Goal: Information Seeking & Learning: Learn about a topic

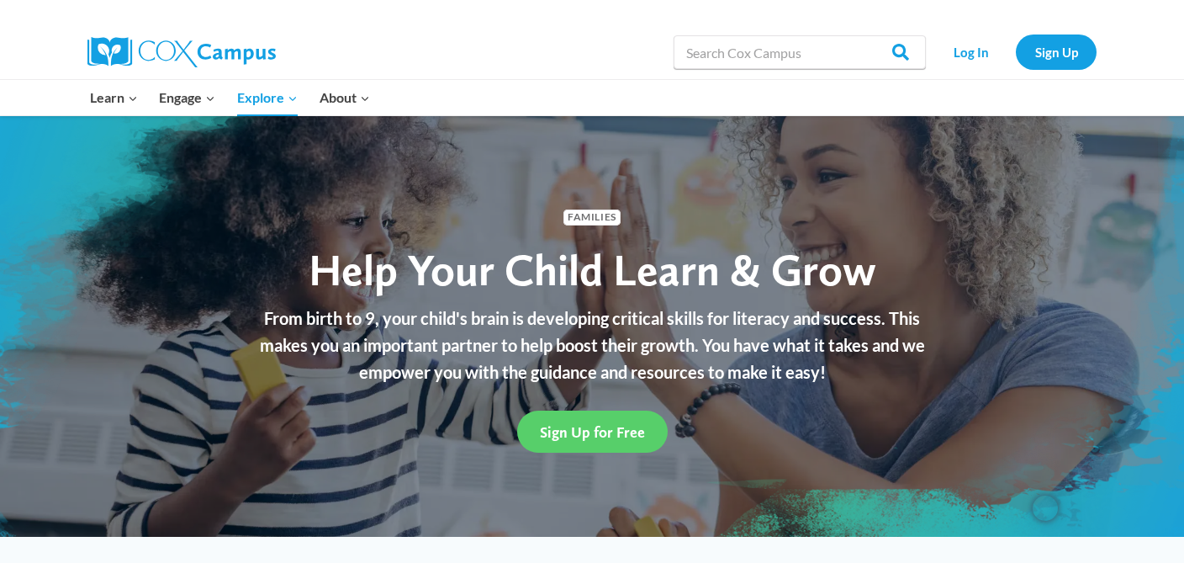
click at [965, 217] on div "Families Help Your Child Learn & Grow From birth to 9, your child's brain is de…" at bounding box center [592, 326] width 1184 height 421
click at [1048, 509] on img "Open Brisk Menu" at bounding box center [1045, 507] width 25 height 25
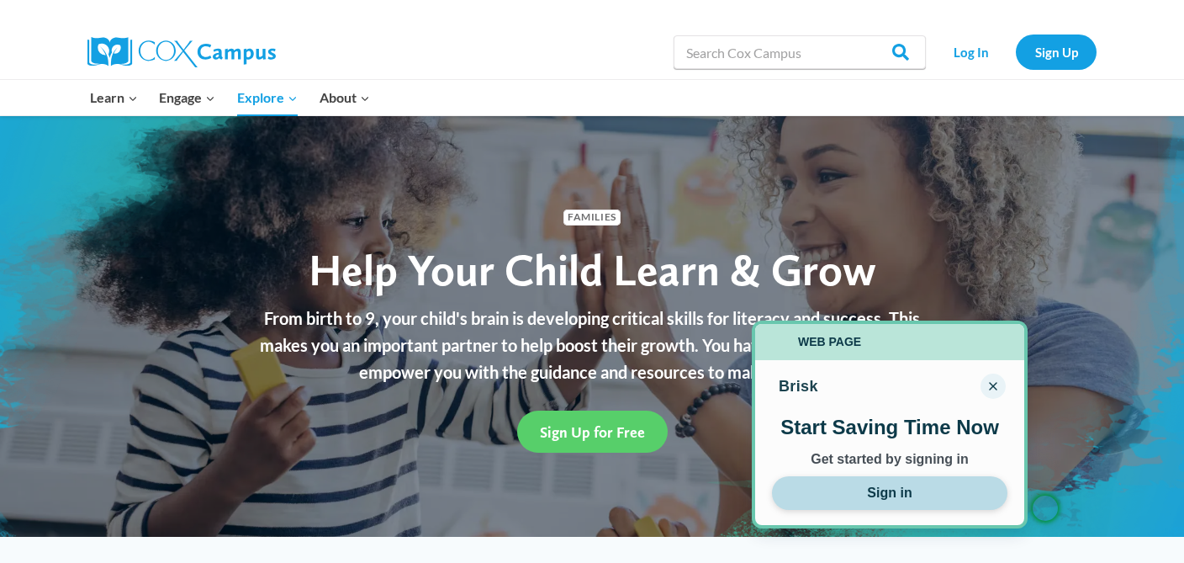
click at [895, 492] on button "Sign in" at bounding box center [890, 493] width 236 height 34
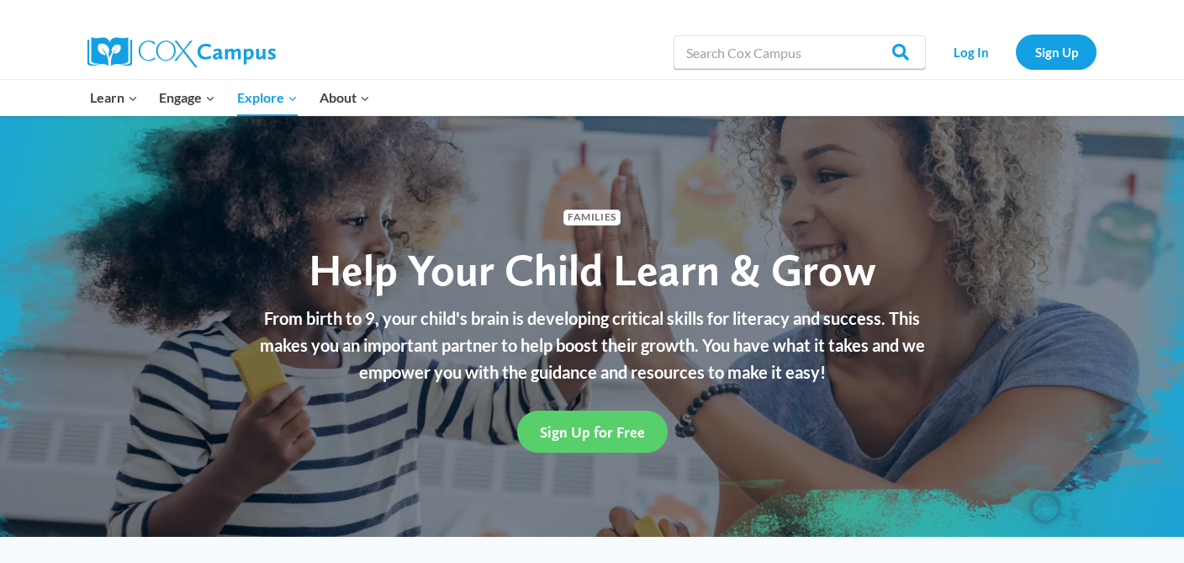
click at [1042, 504] on img "Open Brisk Menu" at bounding box center [1045, 507] width 25 height 25
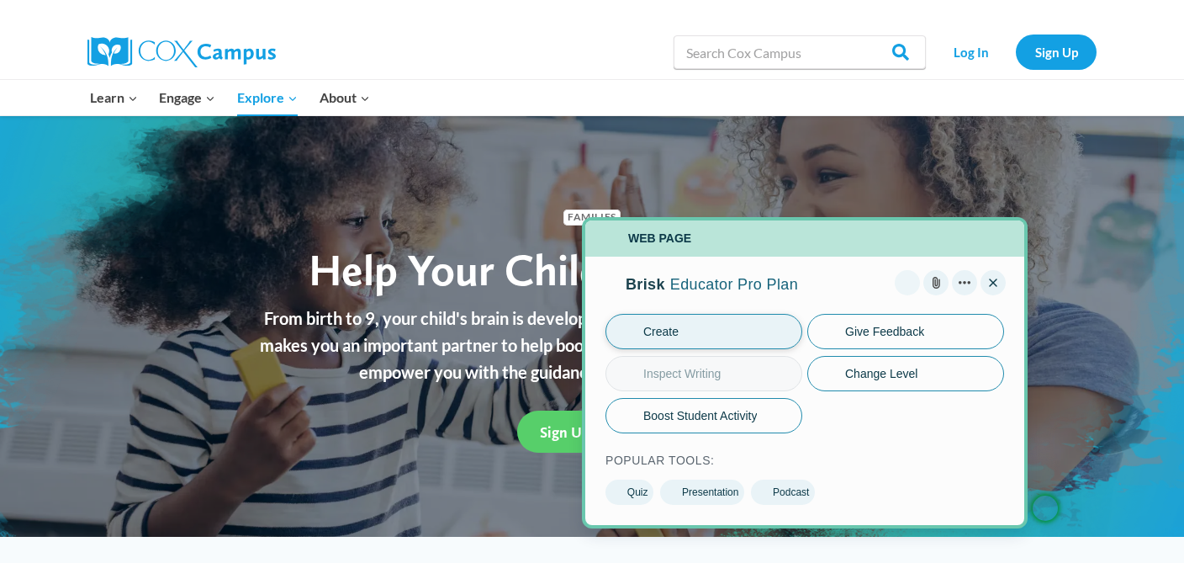
click at [680, 331] on button "Create" at bounding box center [704, 331] width 197 height 35
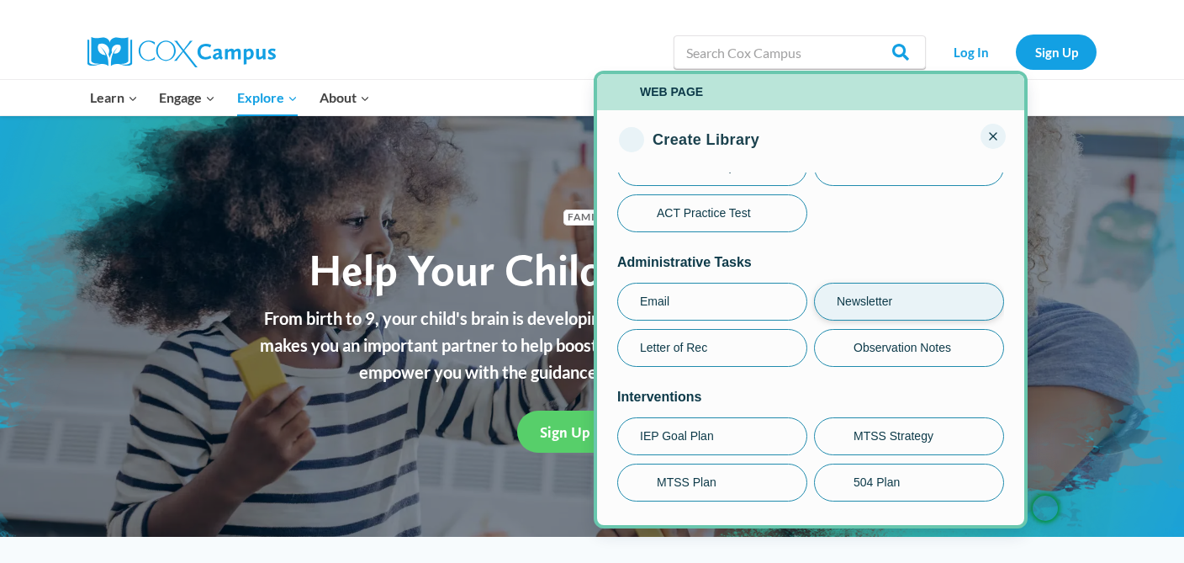
click at [877, 296] on span "Newsletter" at bounding box center [865, 302] width 56 height 18
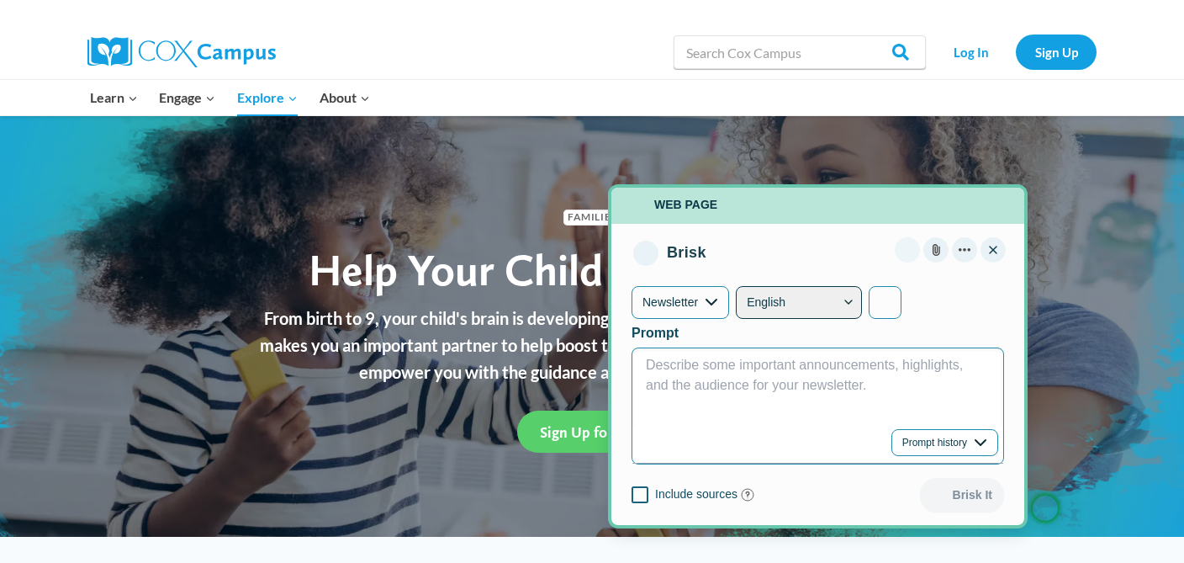
click at [682, 368] on span "Describe some important announcements, highlights, and the audience for your ne…" at bounding box center [806, 375] width 321 height 34
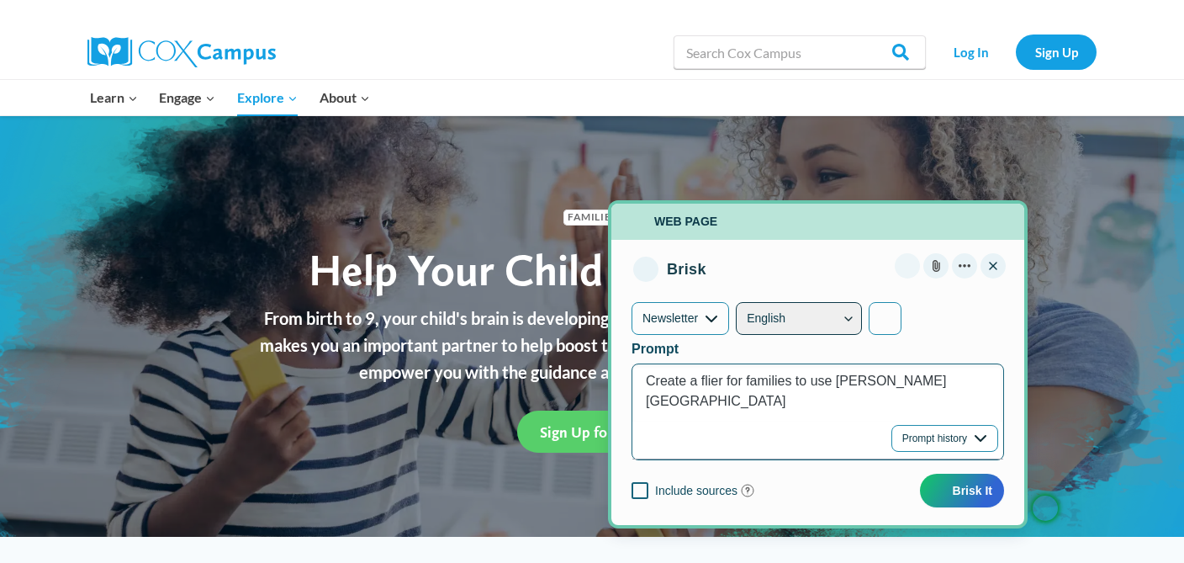
click at [641, 485] on button "Brisk Menu" at bounding box center [640, 490] width 17 height 17
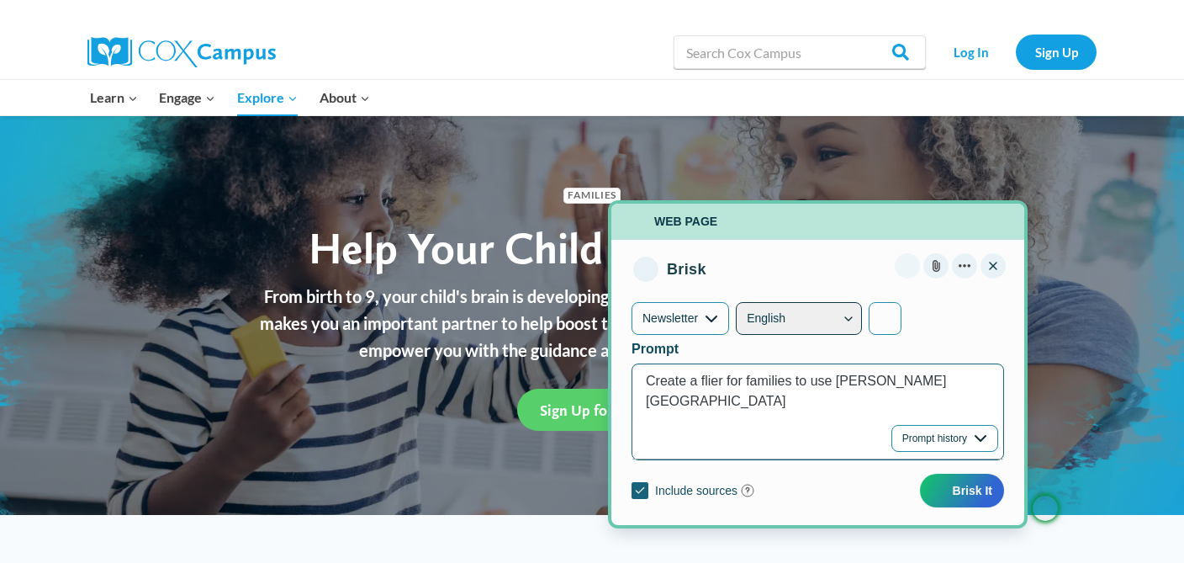
scroll to position [21, 0]
click at [966, 263] on button "Menu options" at bounding box center [964, 265] width 25 height 25
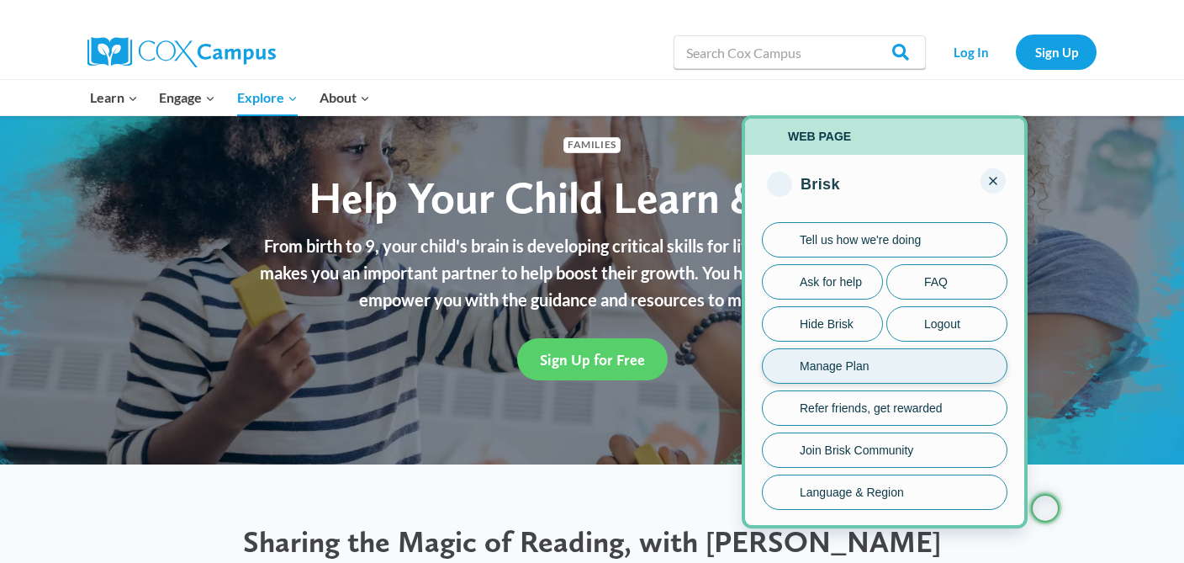
scroll to position [62, 0]
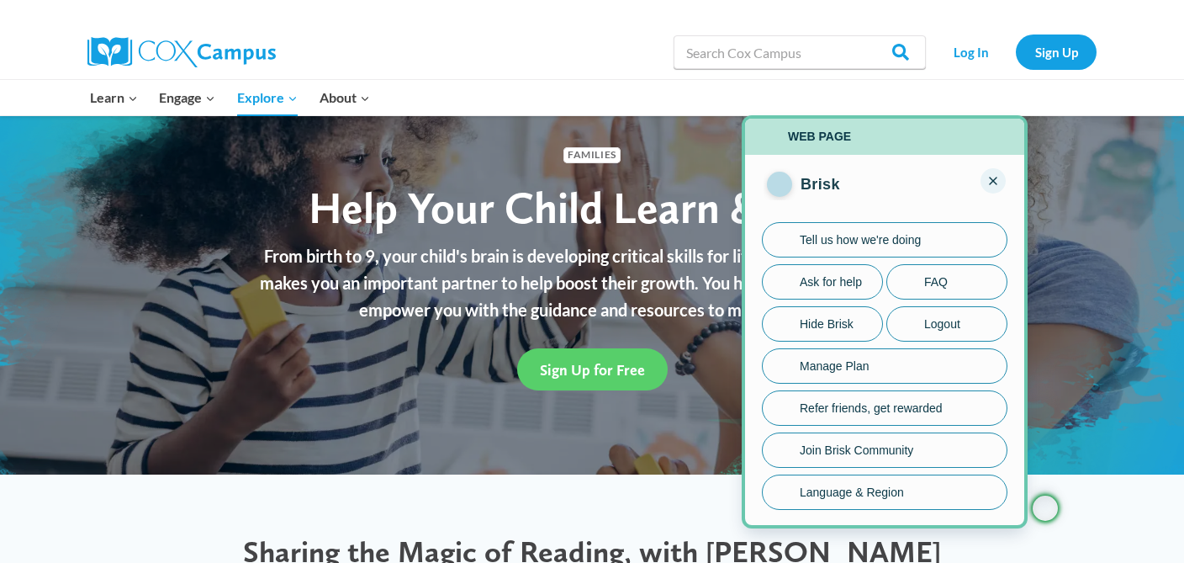
click at [780, 184] on img "Brisk Menu" at bounding box center [780, 184] width 0 height 0
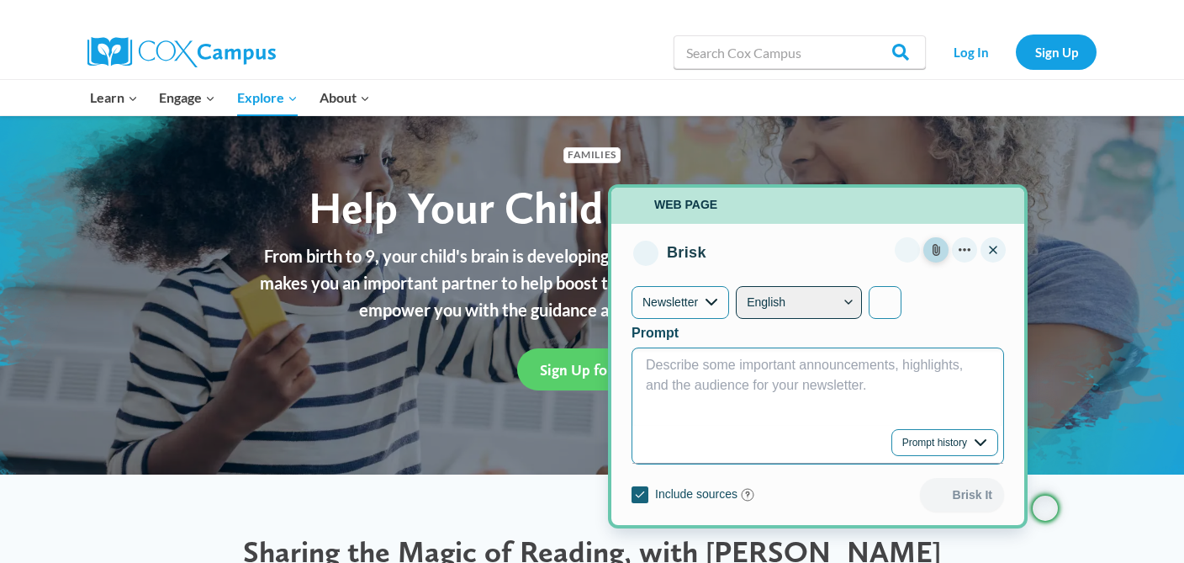
click at [935, 248] on button "Upload file button" at bounding box center [936, 249] width 25 height 25
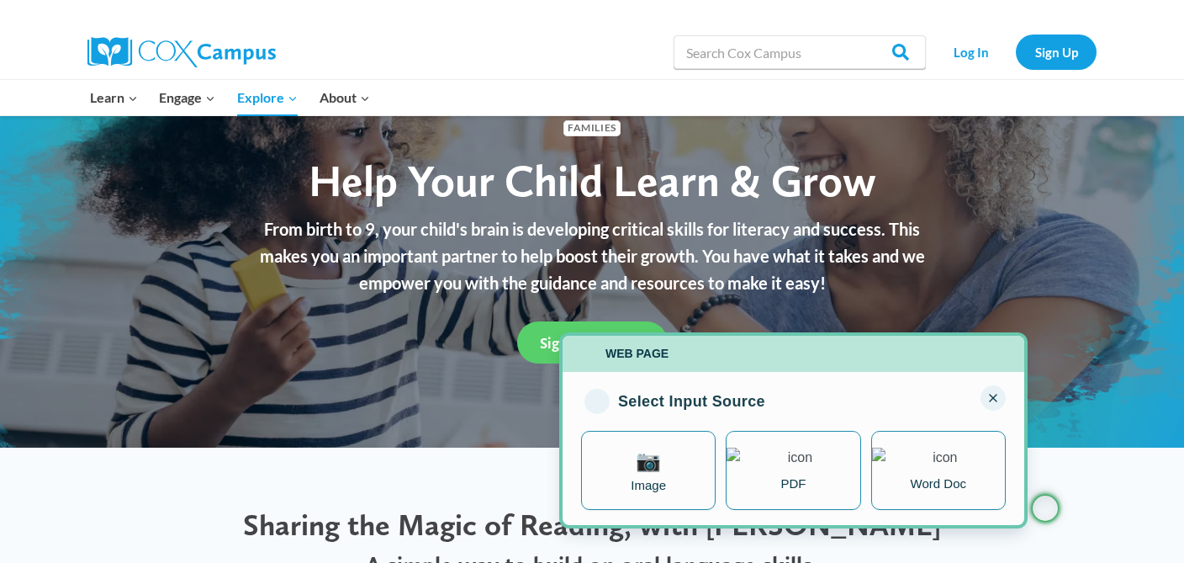
scroll to position [82, 0]
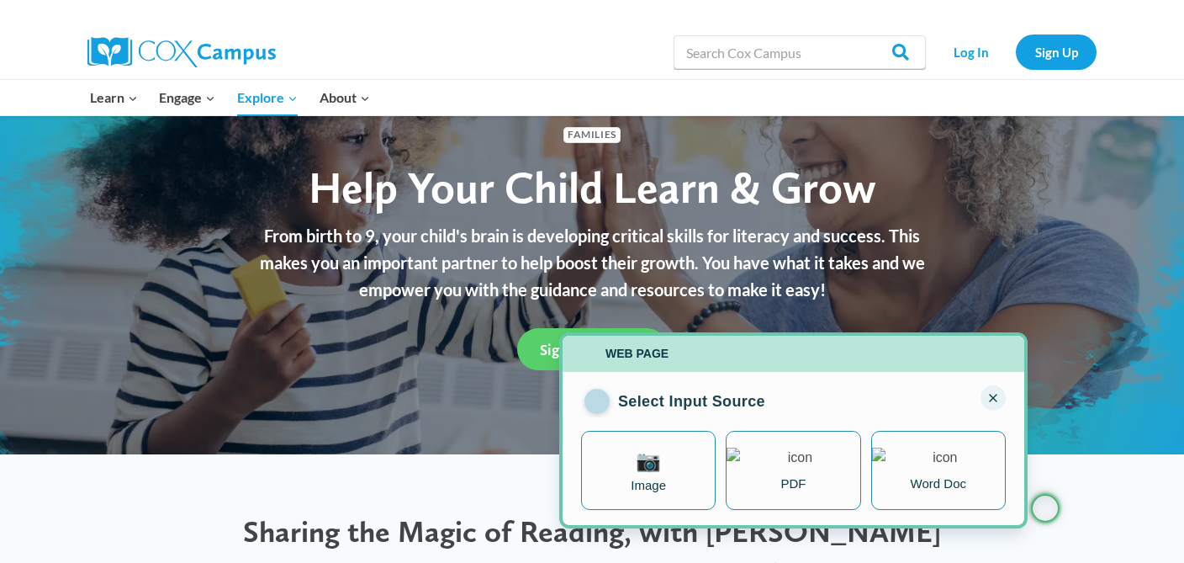
click at [597, 401] on img "Brisk Menu" at bounding box center [597, 401] width 0 height 0
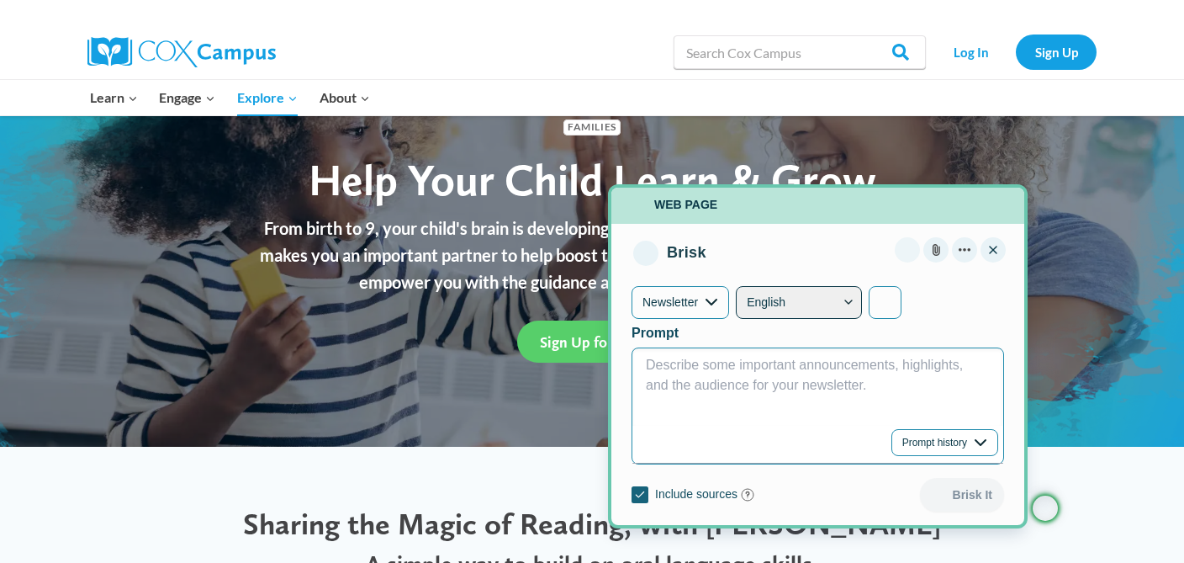
scroll to position [91, 0]
click at [888, 384] on p "Describe some important announcements, highlights, and the audience for your ne…" at bounding box center [817, 385] width 343 height 61
click at [873, 389] on p "Describe some important announcements, highlights, and the audience for your ne…" at bounding box center [817, 385] width 343 height 61
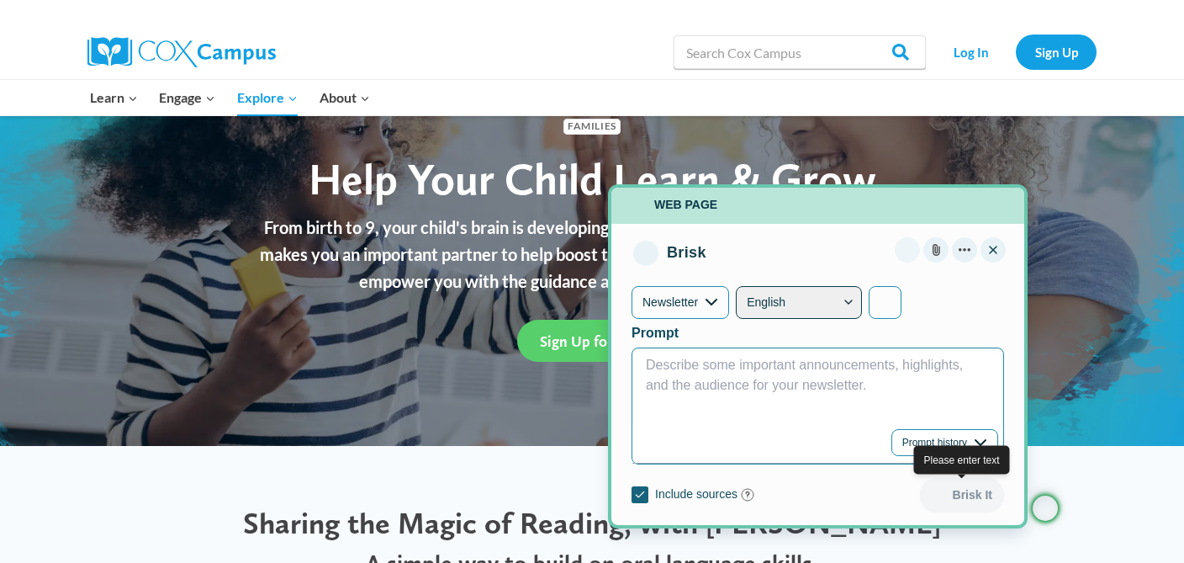
click at [964, 489] on div "Brisk It" at bounding box center [962, 495] width 84 height 34
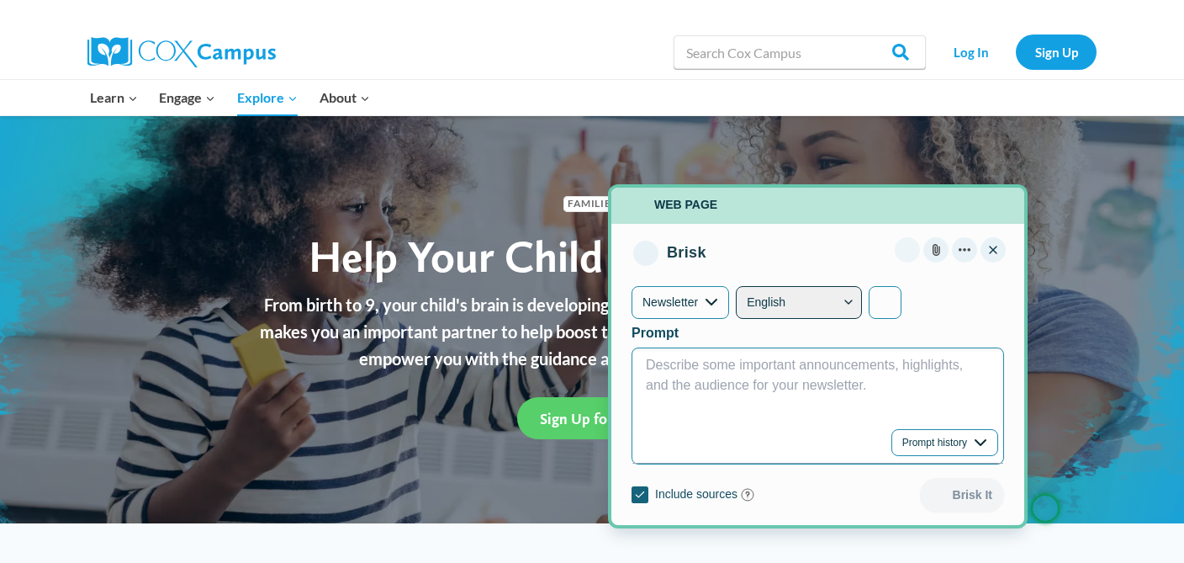
scroll to position [0, 0]
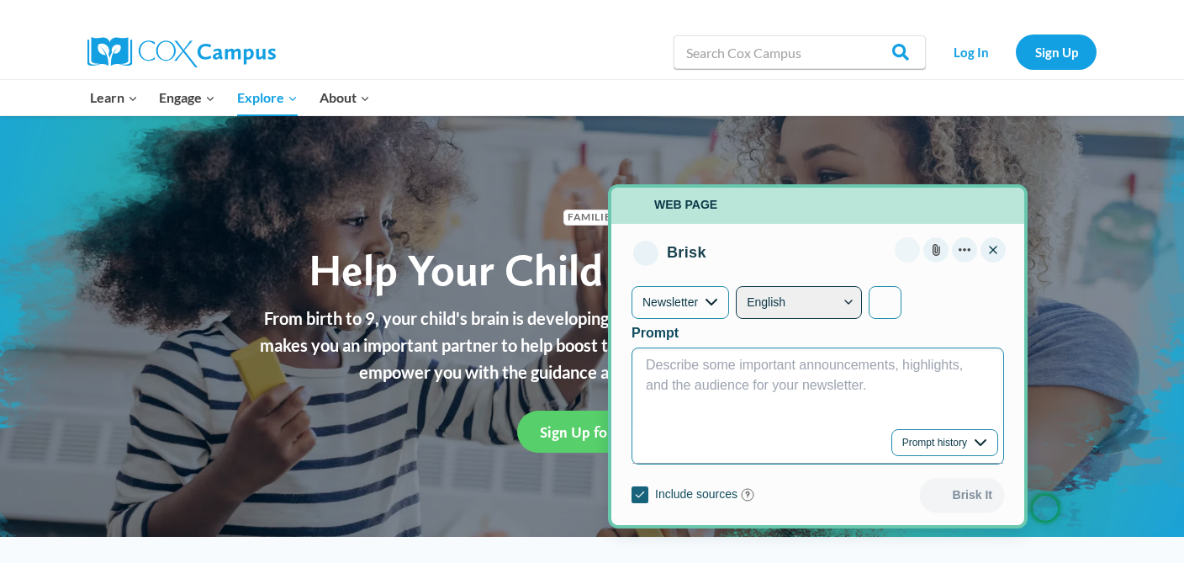
click at [637, 490] on button "Brisk Menu" at bounding box center [640, 494] width 17 height 17
click at [939, 250] on button "Upload file button" at bounding box center [936, 249] width 25 height 25
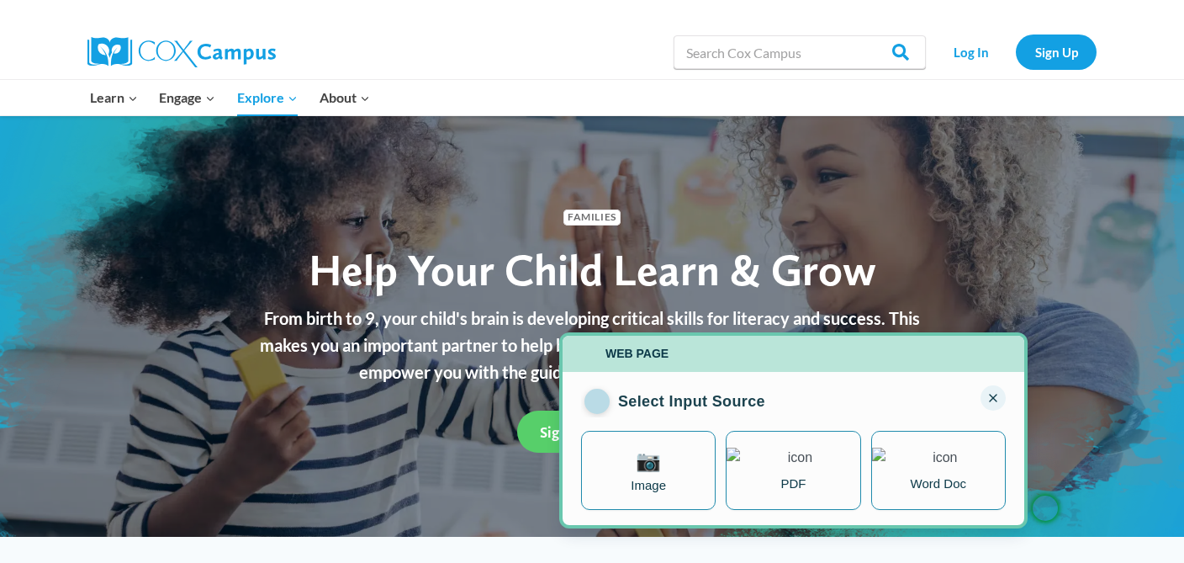
click at [597, 401] on img "Brisk Menu" at bounding box center [597, 401] width 0 height 0
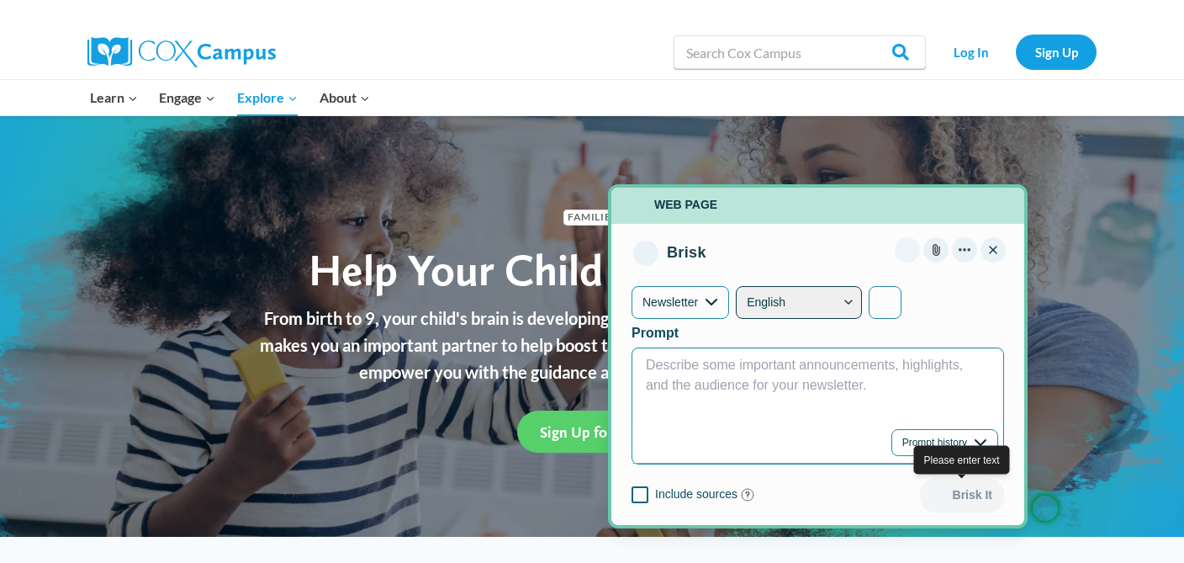
click at [967, 490] on div "Brisk It" at bounding box center [962, 495] width 84 height 34
click at [639, 492] on button "Brisk Menu" at bounding box center [640, 494] width 17 height 17
click at [967, 492] on div "Brisk It" at bounding box center [962, 495] width 84 height 34
click at [957, 489] on div "Brisk It" at bounding box center [962, 495] width 84 height 34
click at [638, 494] on button "Brisk Menu" at bounding box center [640, 494] width 17 height 17
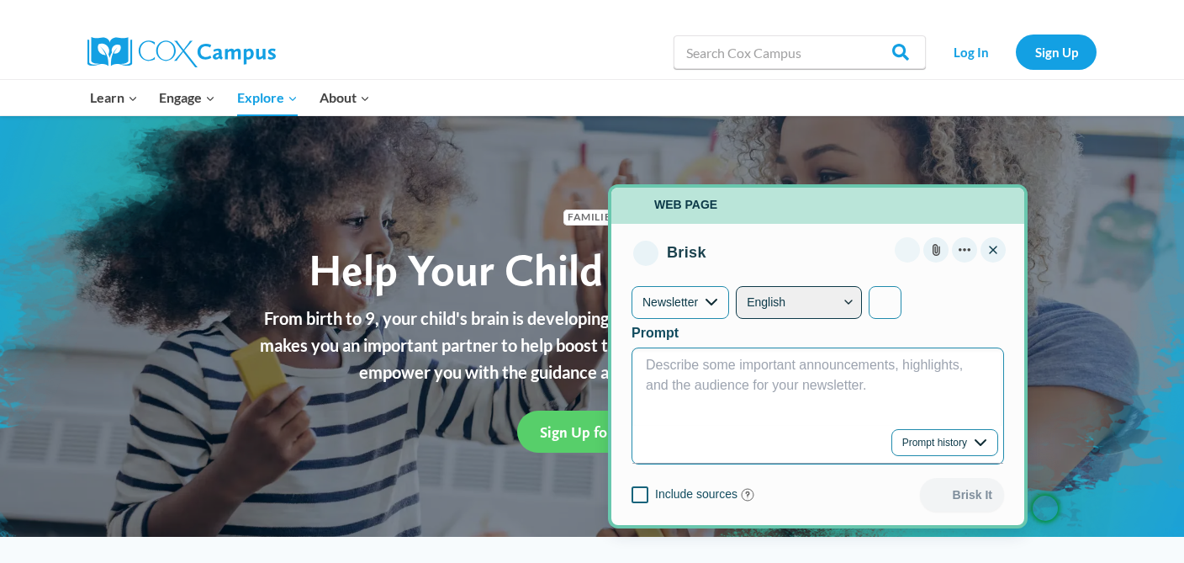
click at [958, 491] on div "Brisk It" at bounding box center [962, 495] width 84 height 34
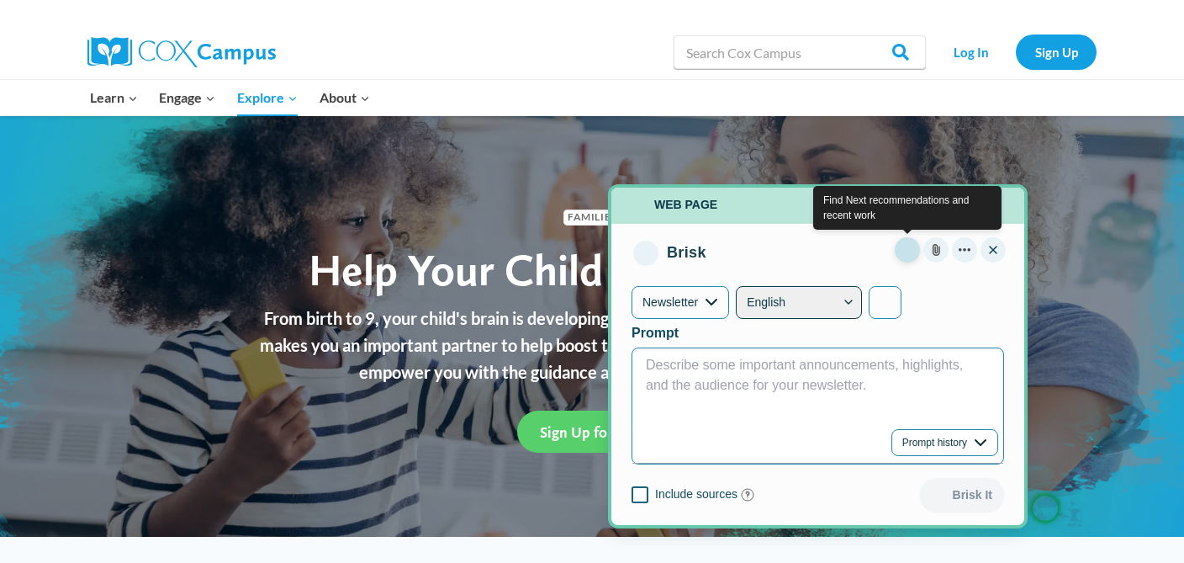
click at [906, 252] on img "Open next home" at bounding box center [907, 249] width 17 height 17
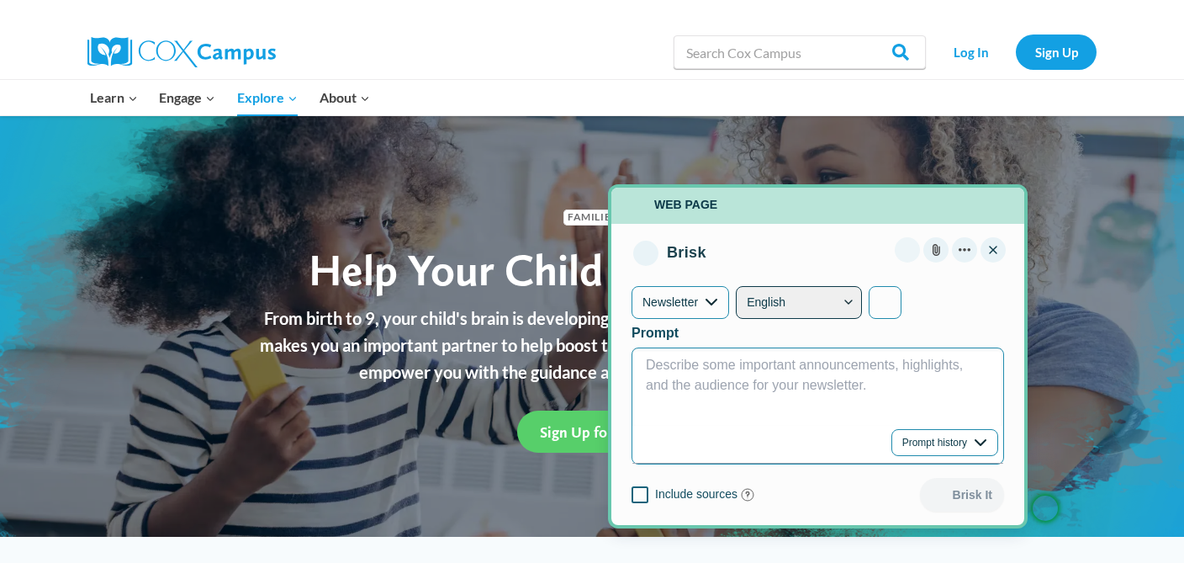
click at [952, 494] on div "Brisk It" at bounding box center [962, 495] width 84 height 34
click at [935, 491] on div "Brisk It" at bounding box center [962, 495] width 84 height 34
click at [970, 491] on div "Brisk It" at bounding box center [962, 495] width 84 height 34
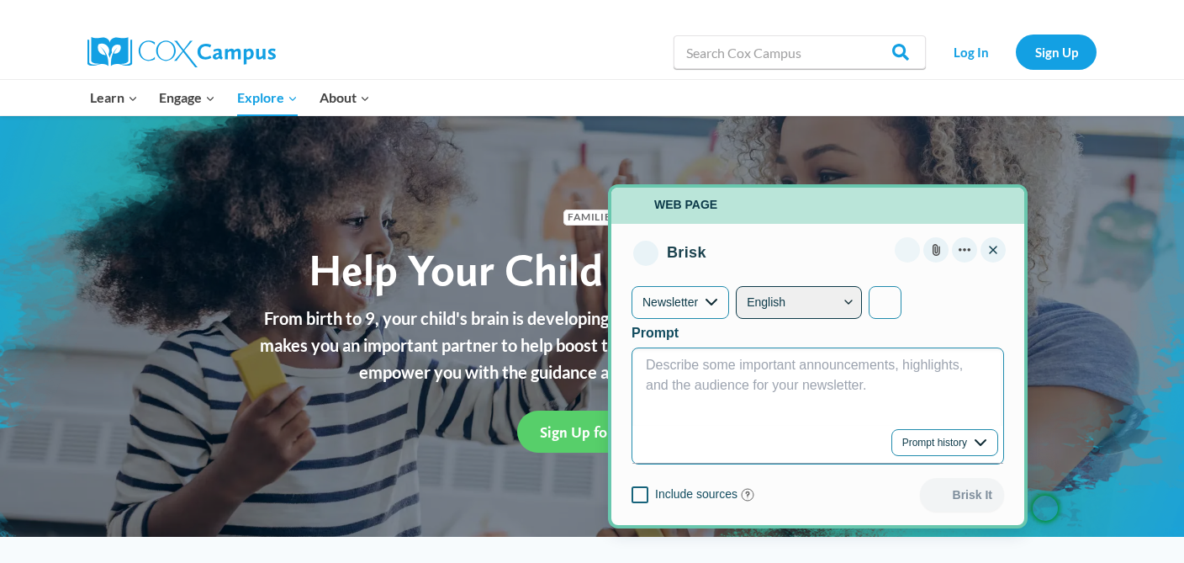
click at [792, 386] on span "Describe some important announcements, highlights, and the audience for your ne…" at bounding box center [806, 375] width 321 height 34
click at [866, 385] on span "Describe some important announcements, highlights, and the audience for your ne…" at bounding box center [806, 375] width 321 height 34
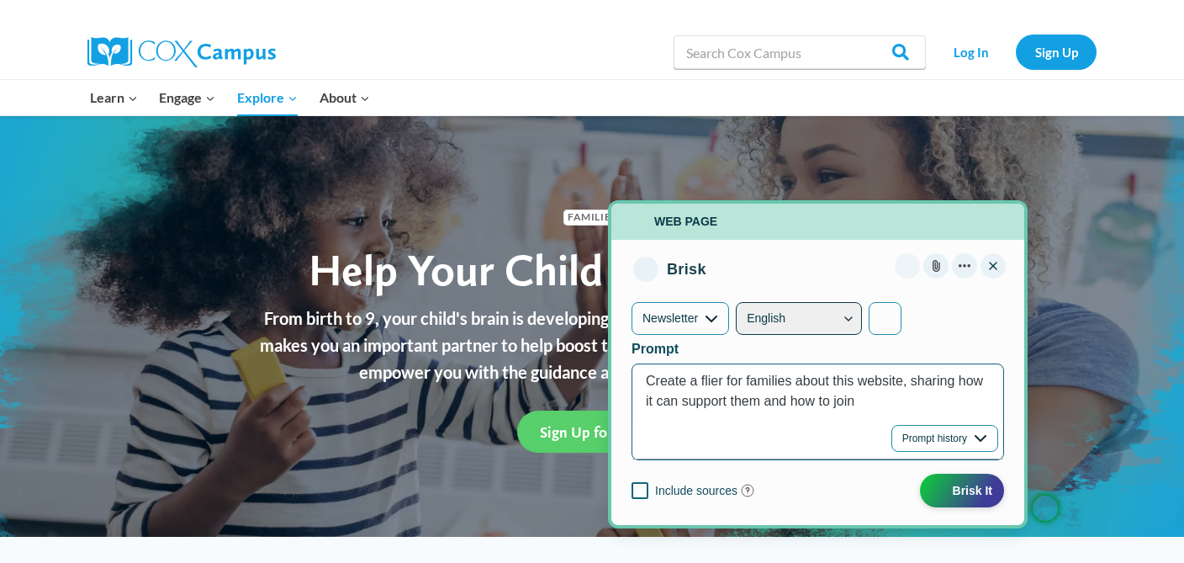
click at [967, 487] on button "Brisk It" at bounding box center [962, 491] width 84 height 34
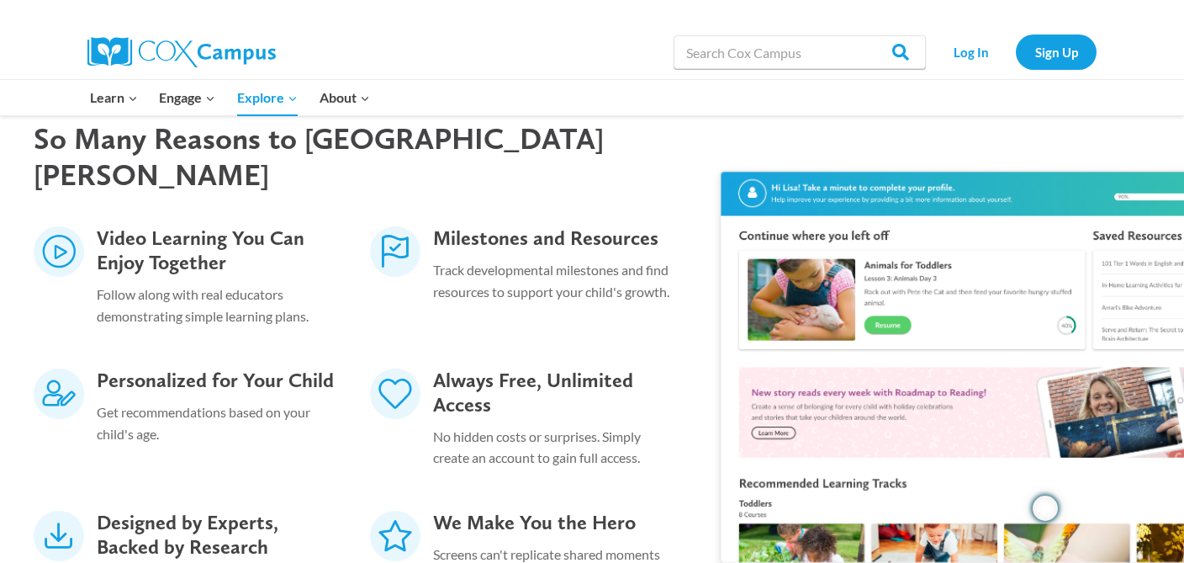
scroll to position [2475, 0]
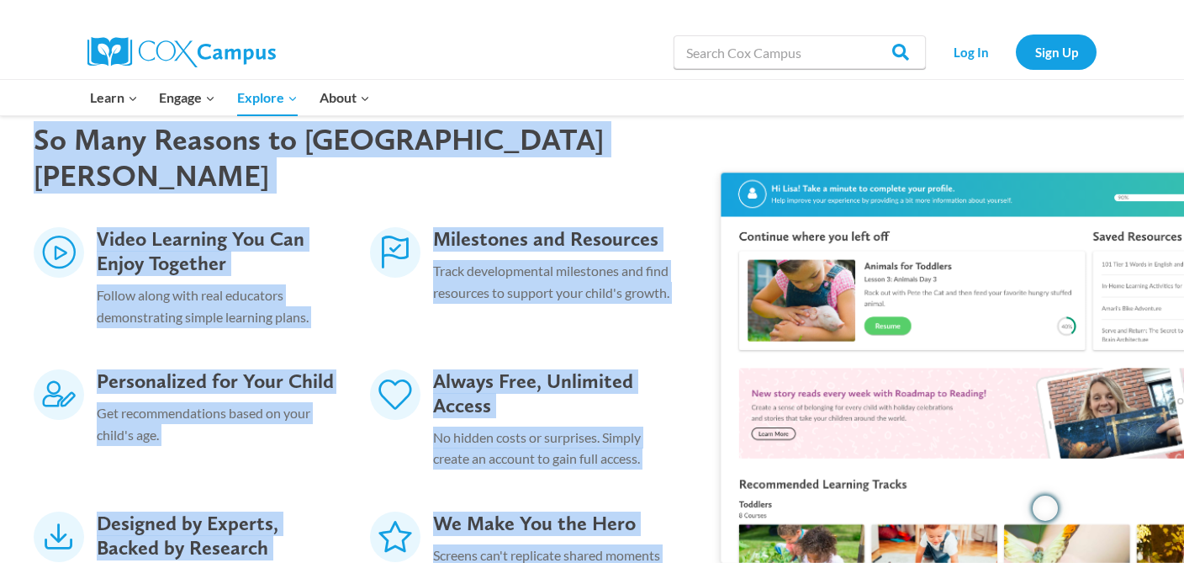
drag, startPoint x: 19, startPoint y: 119, endPoint x: 742, endPoint y: 515, distance: 824.8
click at [742, 515] on div "So Many Reasons to [GEOGRAPHIC_DATA][PERSON_NAME] Video Learning You Can Enjoy …" at bounding box center [592, 370] width 1151 height 532
copy div "So Many Reasons to [PERSON_NAME] Campus Video Learning You Can Enjoy Together F…"
click at [688, 359] on div "Always Free, Unlimited Access No hidden costs or surprises. Simply create an ac…" at bounding box center [521, 423] width 336 height 142
